Goal: Task Accomplishment & Management: Use online tool/utility

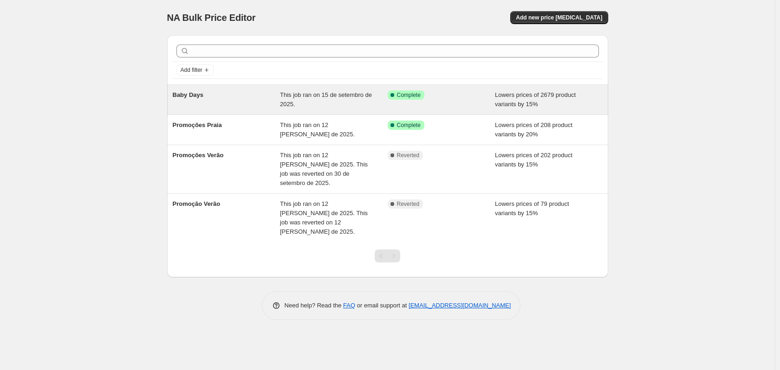
click at [457, 97] on div "Success Complete Complete" at bounding box center [434, 94] width 94 height 9
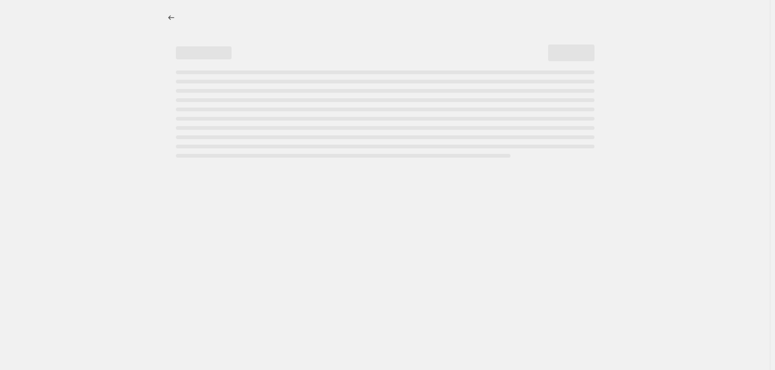
select select "percentage"
select select "not_equal"
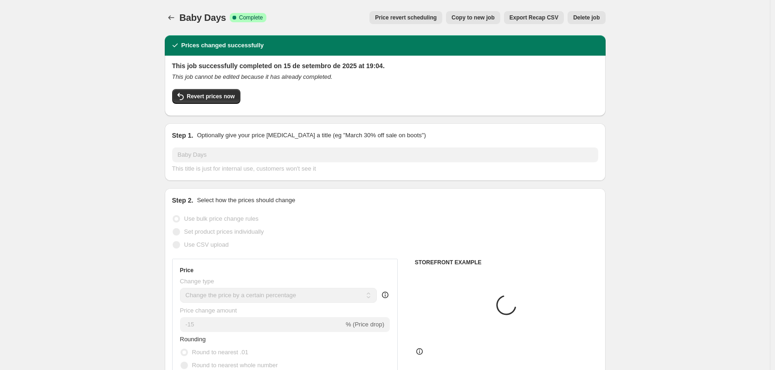
select select "collection"
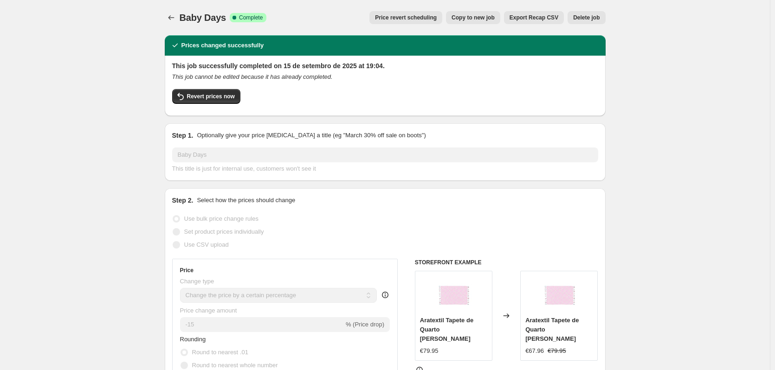
click at [593, 18] on span "Delete job" at bounding box center [586, 17] width 26 height 7
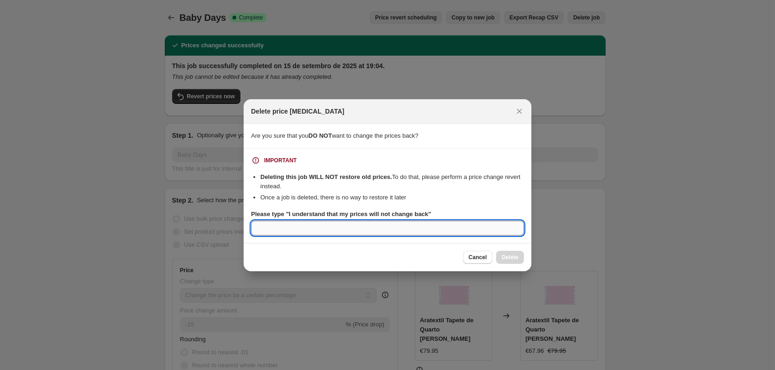
click at [418, 226] on input "Please type "I understand that my prices will not change back"" at bounding box center [387, 228] width 273 height 15
click at [522, 111] on icon "Close" at bounding box center [519, 111] width 9 height 9
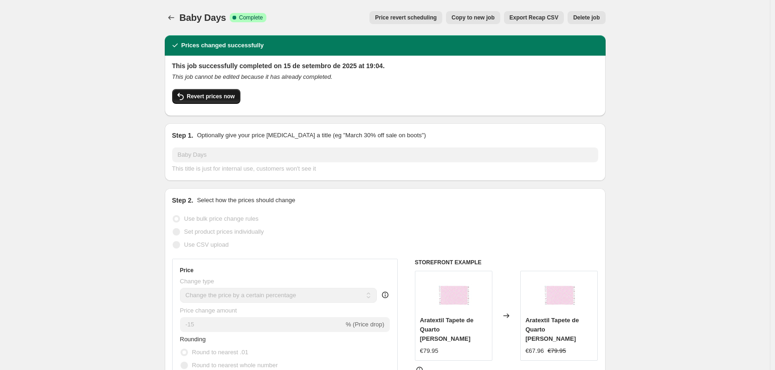
click at [204, 102] on button "Revert prices now" at bounding box center [206, 96] width 68 height 15
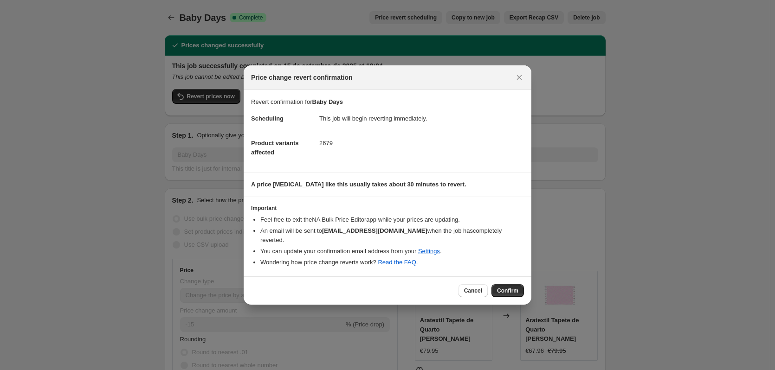
click at [506, 287] on span "Confirm" at bounding box center [507, 290] width 21 height 7
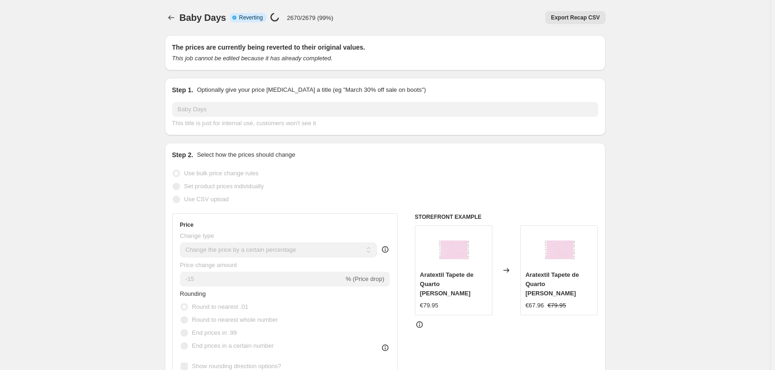
select select "percentage"
select select "collection"
select select "not_equal"
select select "collection"
select select "not_equal"
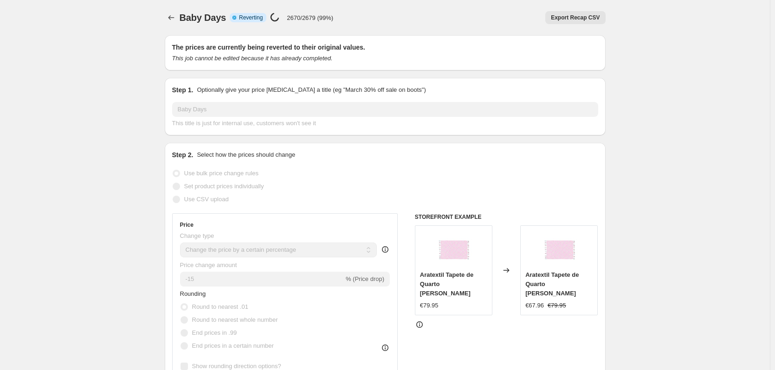
select select "collection"
select select "not_equal"
